Goal: Find contact information: Find contact information

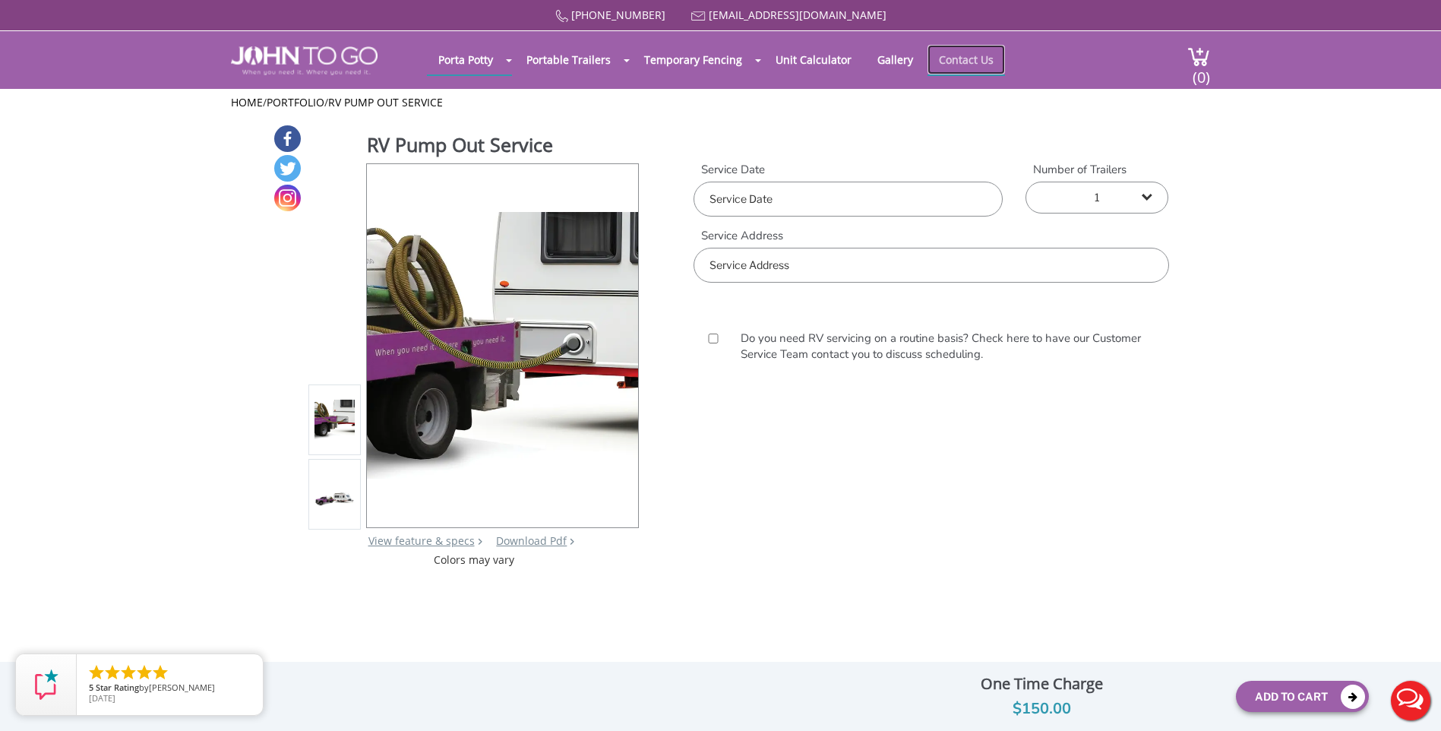
click at [956, 62] on link "Contact Us" at bounding box center [966, 60] width 77 height 30
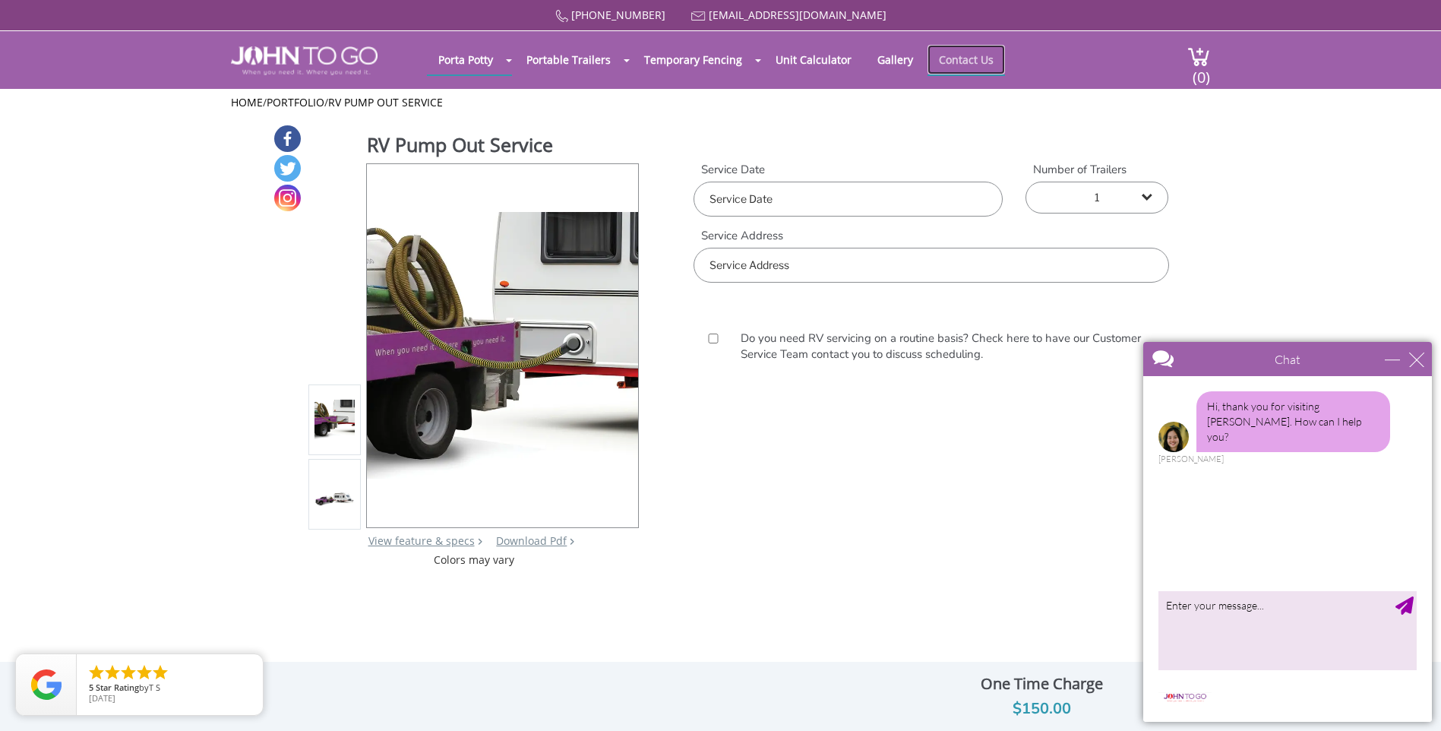
click at [962, 57] on link "Contact Us" at bounding box center [966, 60] width 77 height 30
click at [947, 58] on link "Contact Us" at bounding box center [966, 60] width 77 height 30
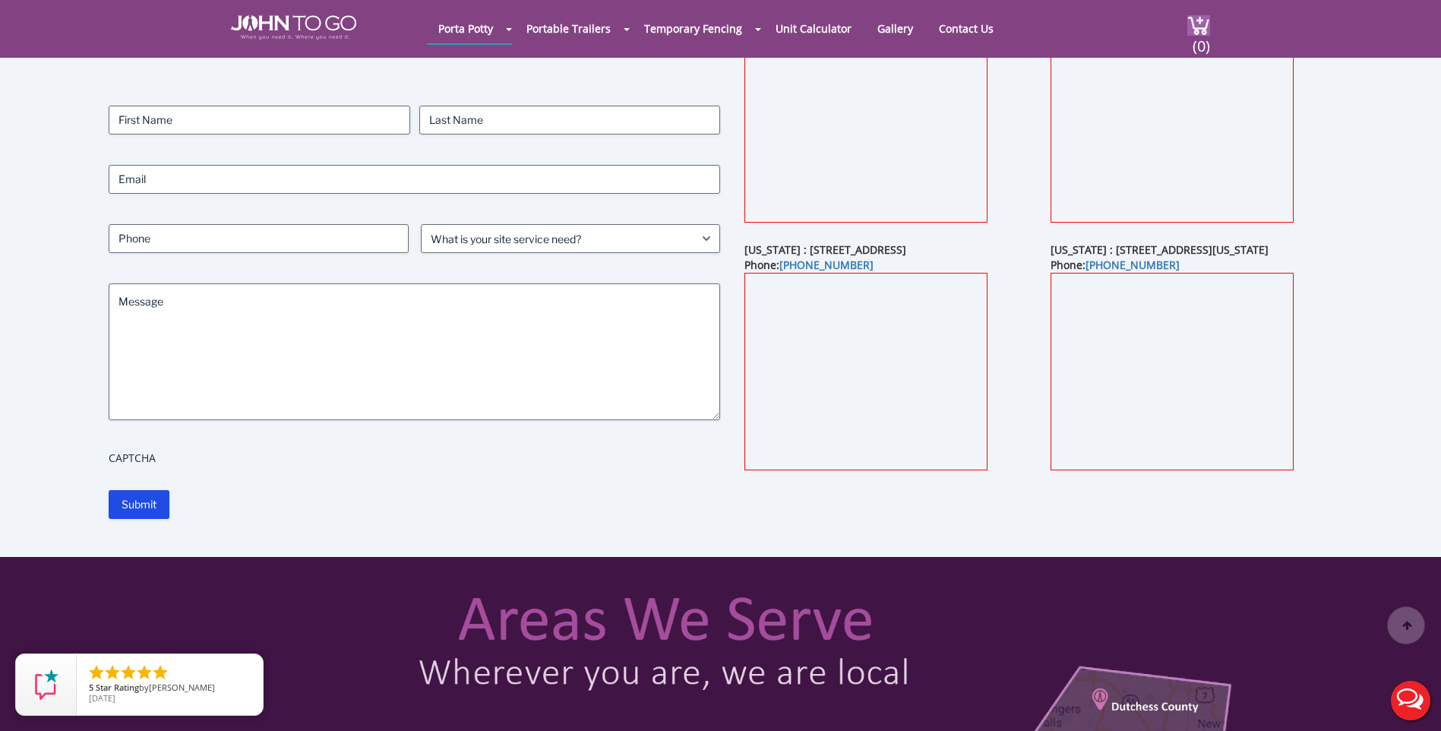
scroll to position [152, 0]
